Goal: Navigation & Orientation: Find specific page/section

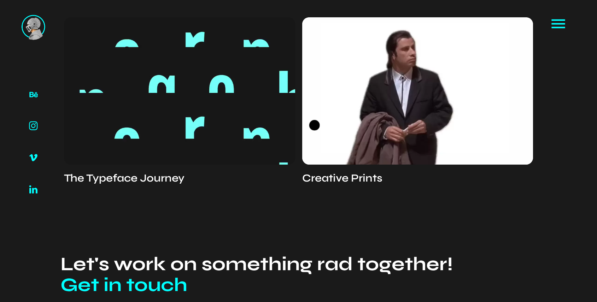
scroll to position [2118, 0]
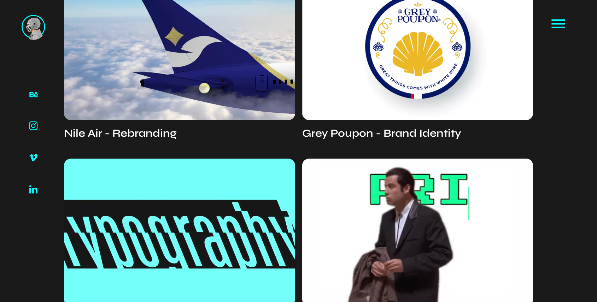
click at [206, 88] on video at bounding box center [179, 45] width 231 height 147
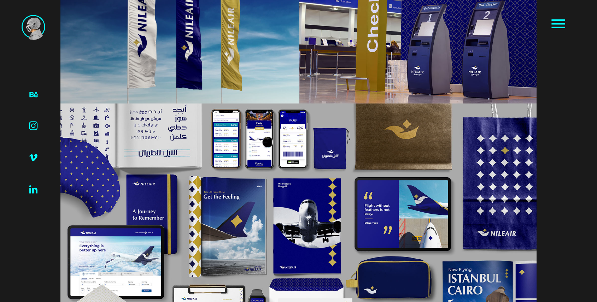
scroll to position [4019, 0]
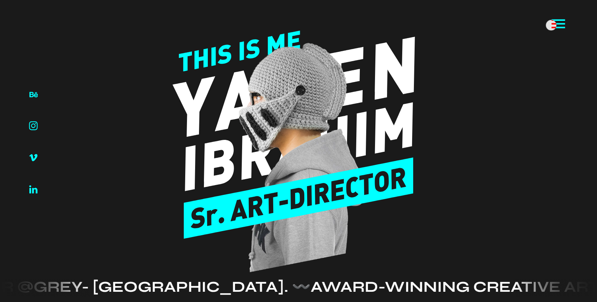
click at [556, 25] on icon at bounding box center [559, 24] width 18 height 18
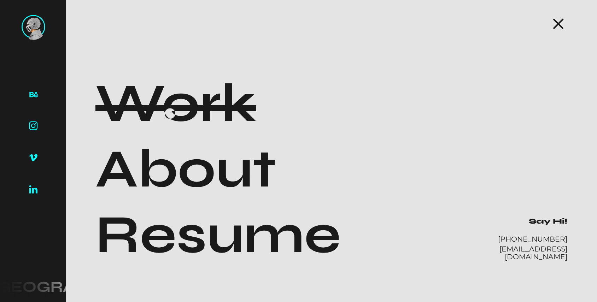
click at [172, 114] on h1 "Work" at bounding box center [175, 104] width 161 height 66
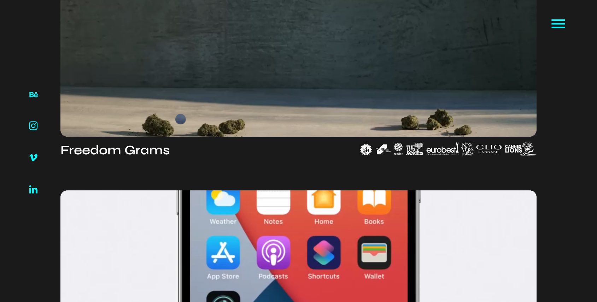
scroll to position [450, 0]
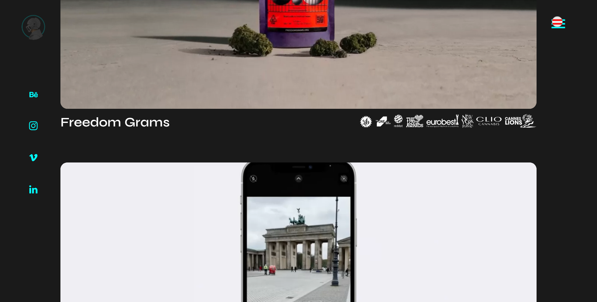
click at [562, 22] on icon at bounding box center [559, 24] width 18 height 18
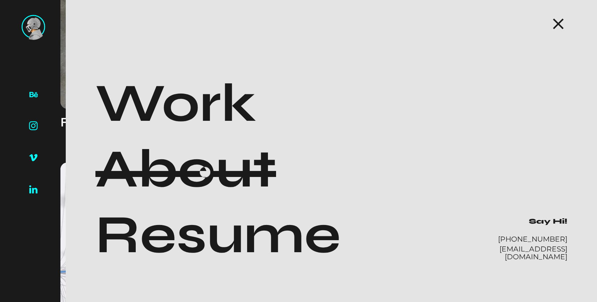
click at [207, 172] on div at bounding box center [185, 174] width 181 height 6
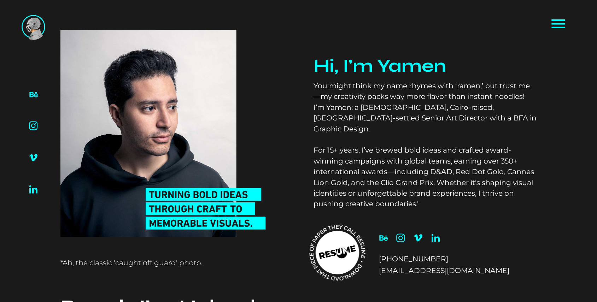
click at [345, 253] on icon at bounding box center [346, 250] width 8 height 7
